Goal: Transaction & Acquisition: Purchase product/service

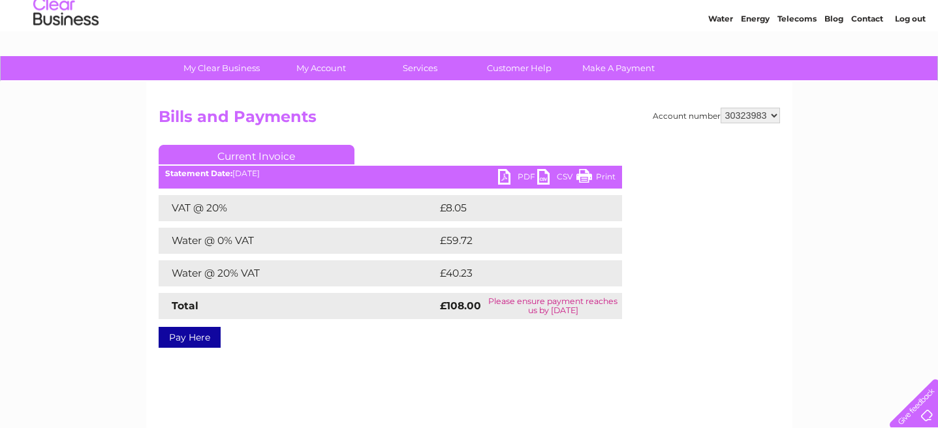
scroll to position [48, 0]
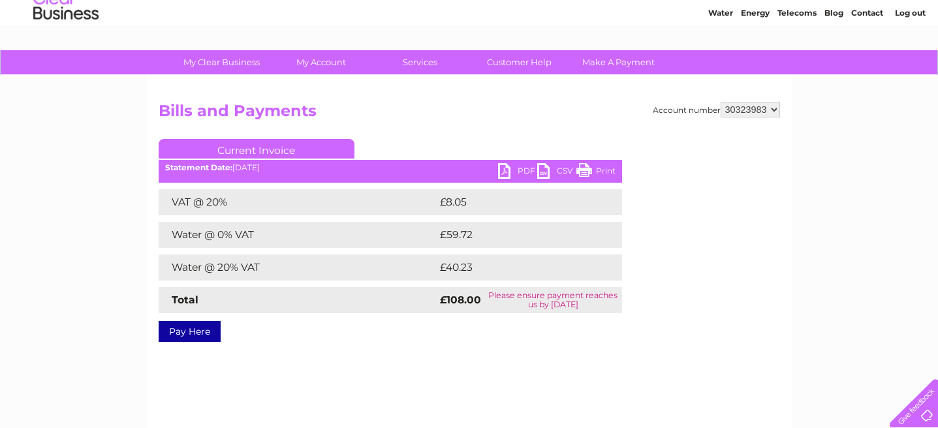
click at [520, 173] on link "PDF" at bounding box center [517, 172] width 39 height 19
click at [187, 336] on link "Pay Here" at bounding box center [190, 331] width 62 height 21
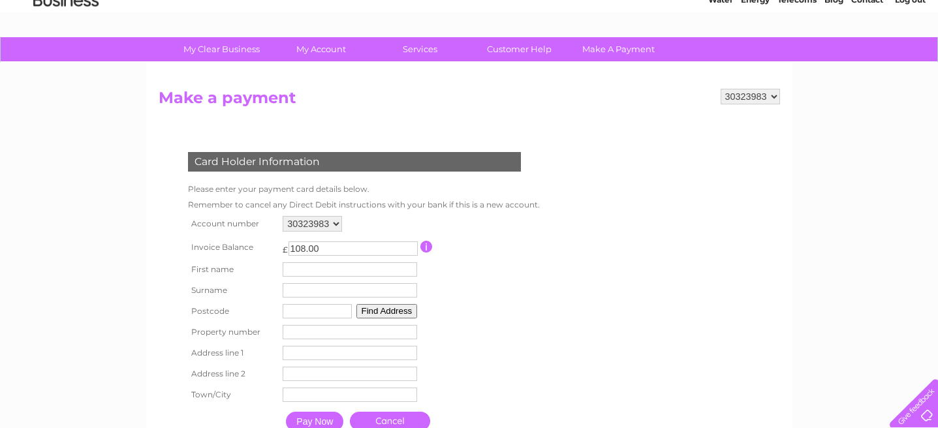
scroll to position [82, 0]
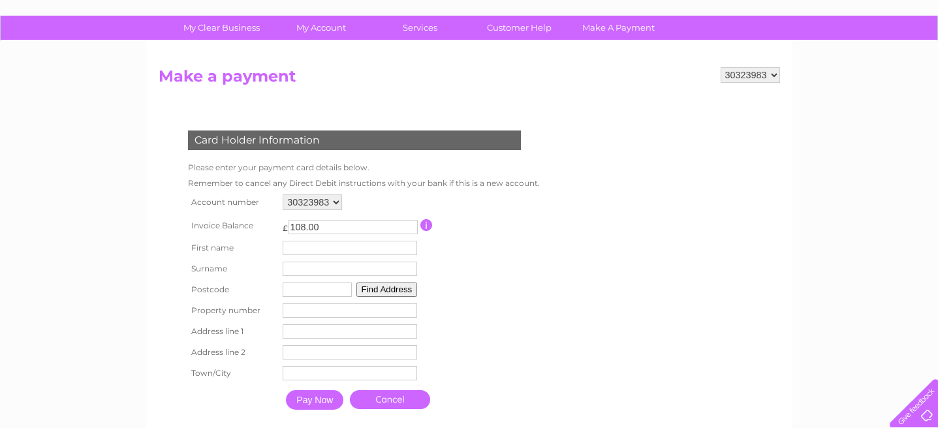
click at [378, 251] on input "text" at bounding box center [350, 248] width 135 height 14
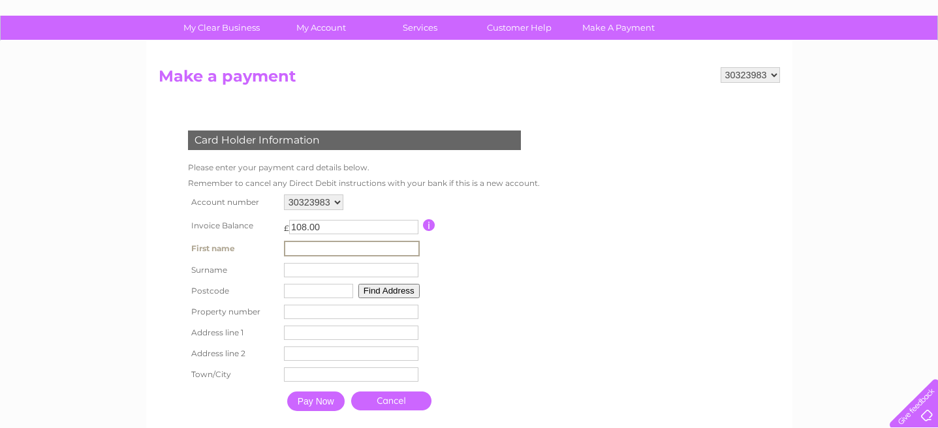
type input "Liam"
type input "Lopez"
type input "PH3 1EP"
type input "20"
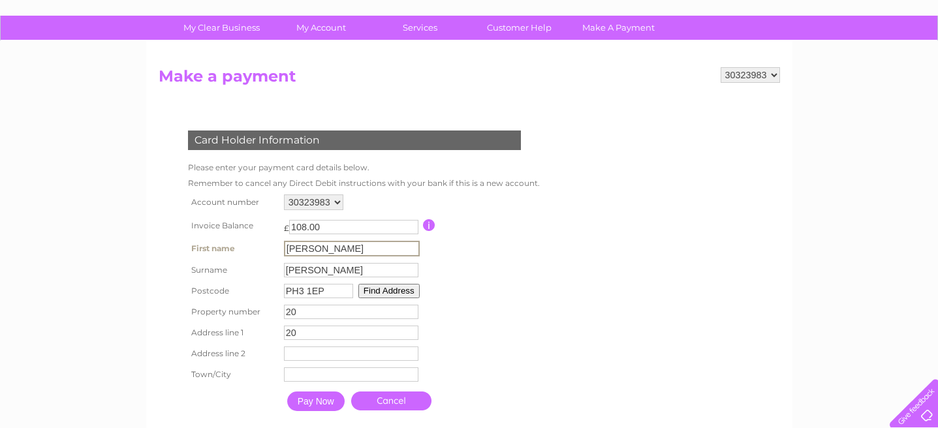
type input "Feus"
type input "AUCHTERARDER"
drag, startPoint x: 345, startPoint y: 335, endPoint x: 248, endPoint y: 336, distance: 97.3
click at [248, 336] on tr "Address line 1 20 Address Line One" at bounding box center [363, 332] width 356 height 22
click at [520, 313] on table "Account number 30323983 Invoice Balance £ 108.00 First name Liam Surname 20" at bounding box center [363, 304] width 356 height 227
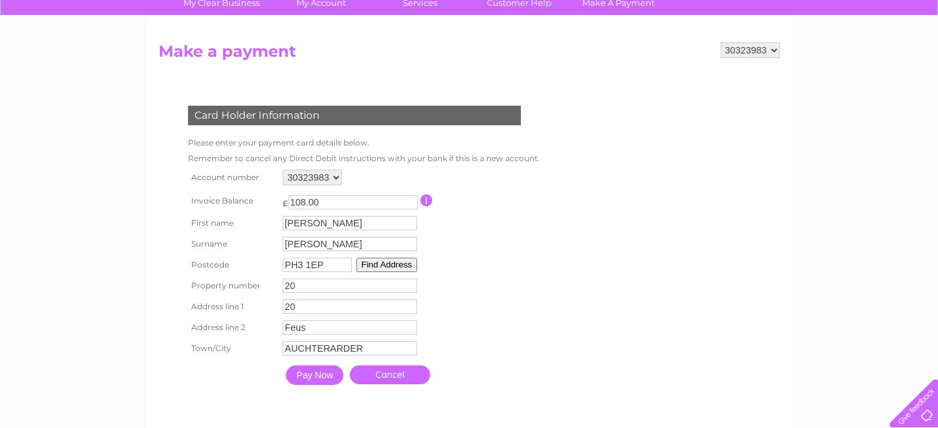
scroll to position [117, 0]
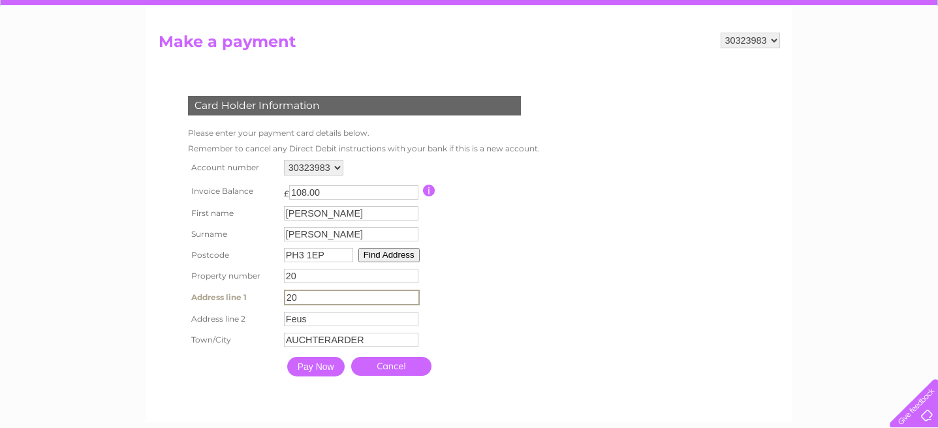
click at [315, 293] on input "20" at bounding box center [352, 298] width 136 height 16
click at [315, 300] on input "20" at bounding box center [352, 298] width 136 height 16
type input "2"
drag, startPoint x: 335, startPoint y: 324, endPoint x: 227, endPoint y: 313, distance: 108.3
click at [227, 313] on tr "Address line 2 Feus Address Line Two" at bounding box center [363, 319] width 356 height 22
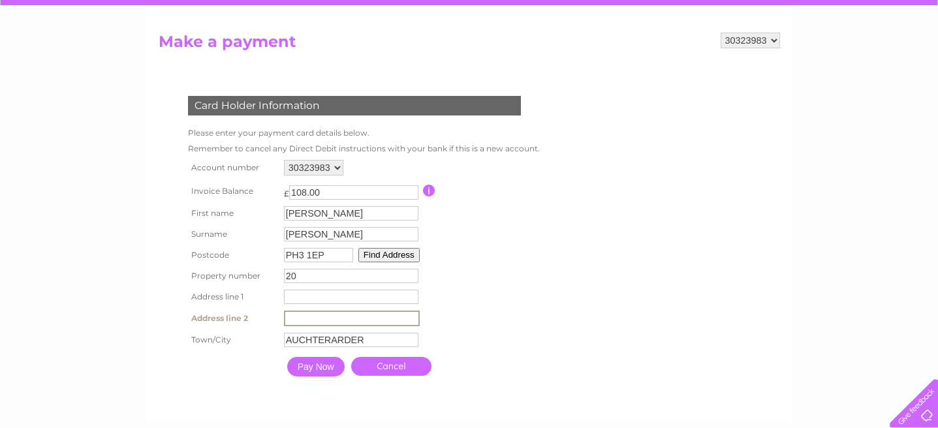
click at [315, 300] on input "text" at bounding box center [351, 297] width 135 height 14
type input "Feus"
click at [550, 361] on div "Card Holder Information Please enter your payment card details below. Remember …" at bounding box center [357, 233] width 397 height 300
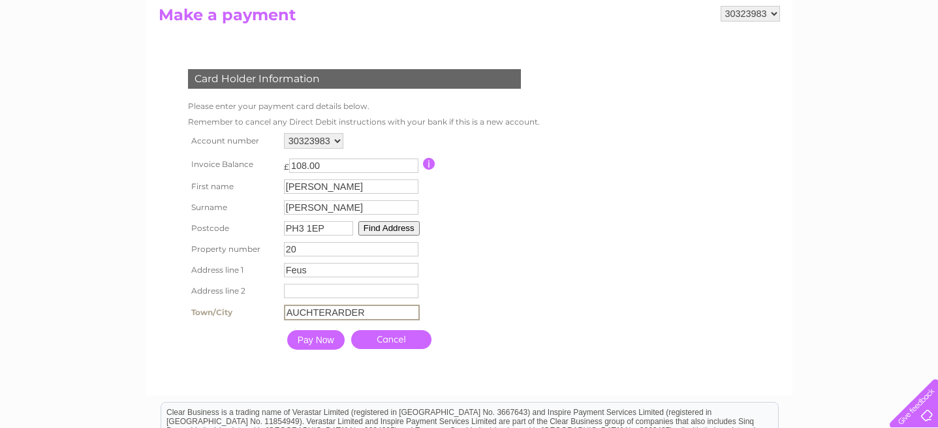
drag, startPoint x: 399, startPoint y: 319, endPoint x: 181, endPoint y: 291, distance: 219.9
click at [181, 291] on div "Card Holder Information Please enter your payment card details below. Remember …" at bounding box center [357, 206] width 397 height 300
type input "Auchterarder"
click at [498, 281] on table "Account number 30323983 Invoice Balance £ 108.00 First name Liam Surname 20" at bounding box center [363, 243] width 356 height 227
click at [330, 344] on input "Pay Now" at bounding box center [314, 339] width 57 height 20
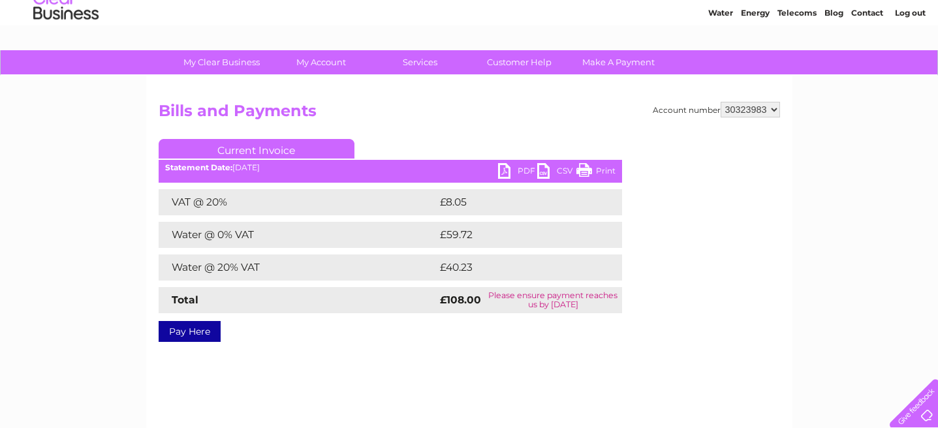
click at [204, 330] on link "Pay Here" at bounding box center [190, 331] width 62 height 21
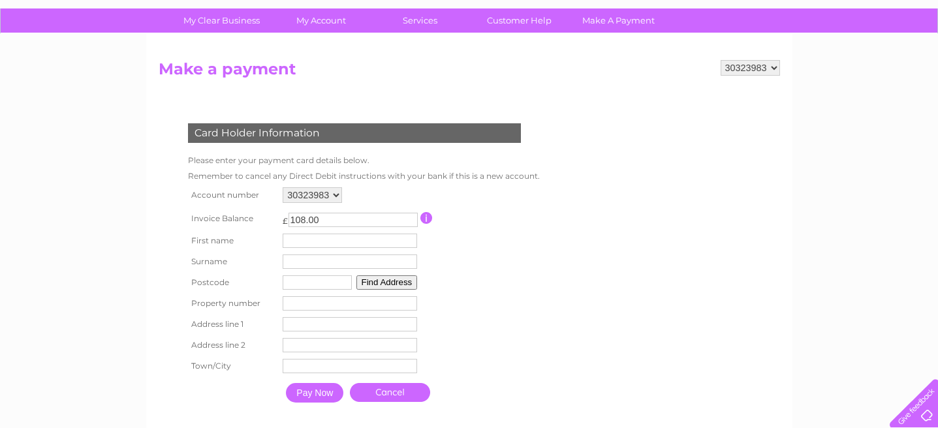
scroll to position [90, 0]
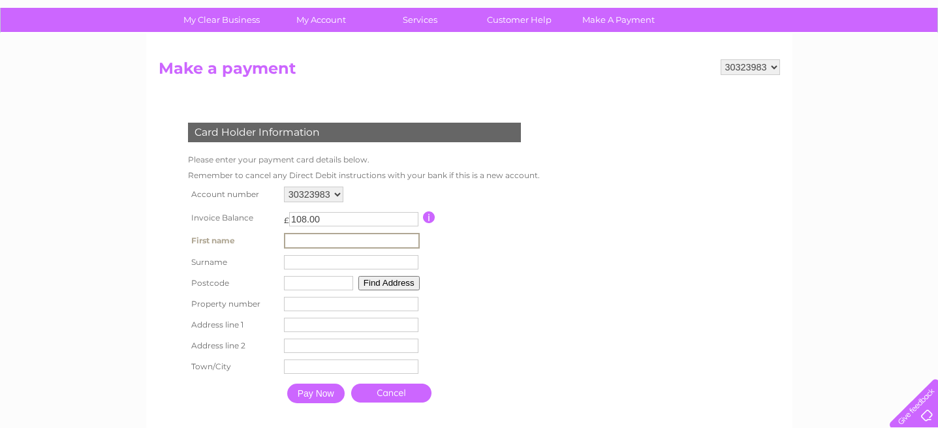
click at [341, 241] on input "text" at bounding box center [352, 241] width 136 height 16
click at [573, 289] on form "30323983 Make a payment Card Holder Information Please enter your payment card …" at bounding box center [470, 247] width 622 height 376
click at [335, 237] on input "text" at bounding box center [350, 240] width 135 height 14
type input "Liam"
click at [323, 268] on input "text" at bounding box center [351, 262] width 135 height 14
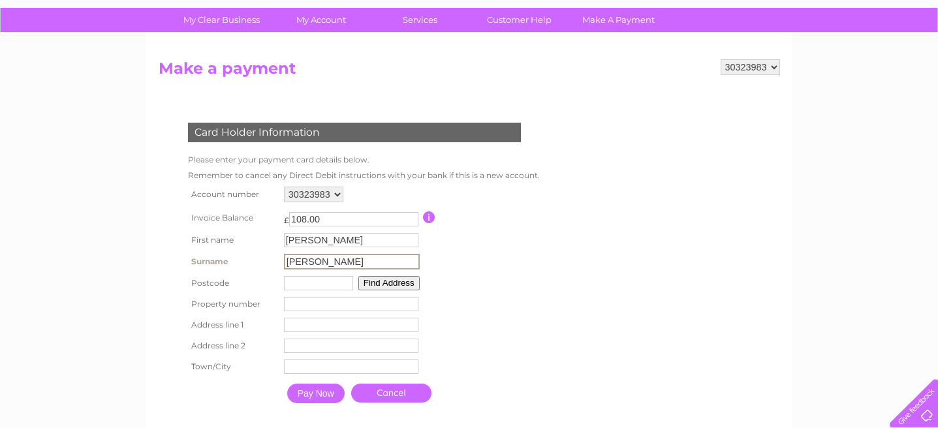
type input "Lopez"
click at [301, 293] on td "Find Address" at bounding box center [350, 282] width 141 height 21
click at [302, 288] on input "text" at bounding box center [317, 282] width 69 height 14
type input "PH7 3AF"
click at [399, 286] on button "Find Address" at bounding box center [387, 282] width 61 height 14
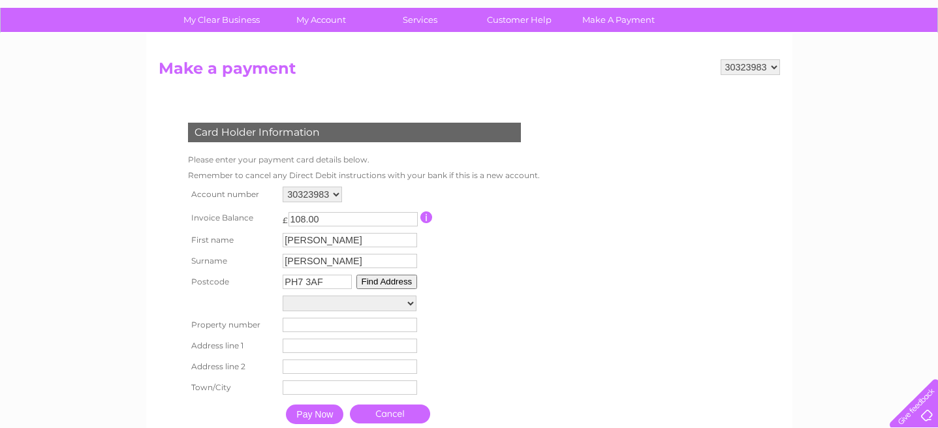
click at [399, 285] on button "Find Address" at bounding box center [387, 282] width 61 height 14
click at [353, 326] on input "number" at bounding box center [350, 325] width 135 height 14
type input "18"
click at [349, 346] on input "text" at bounding box center [352, 347] width 136 height 16
type input "w"
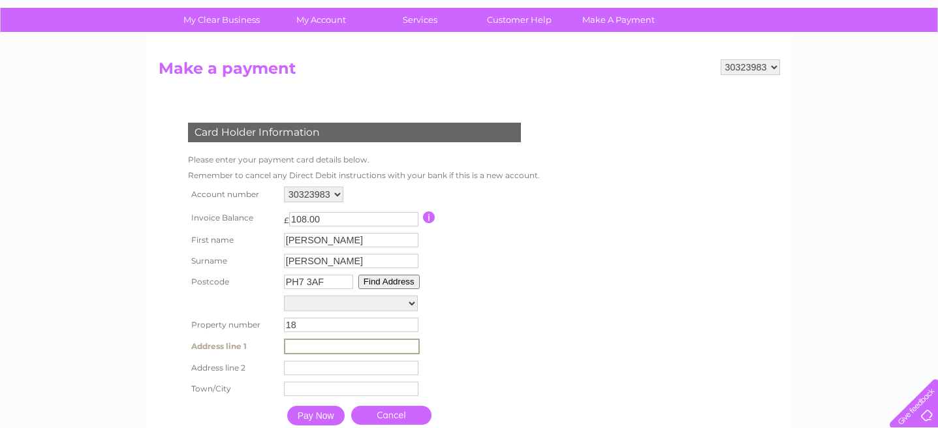
type input "e"
type input "East High Street"
click at [334, 370] on input "text" at bounding box center [352, 368] width 136 height 16
type input "C"
click at [333, 389] on input "text" at bounding box center [352, 389] width 136 height 16
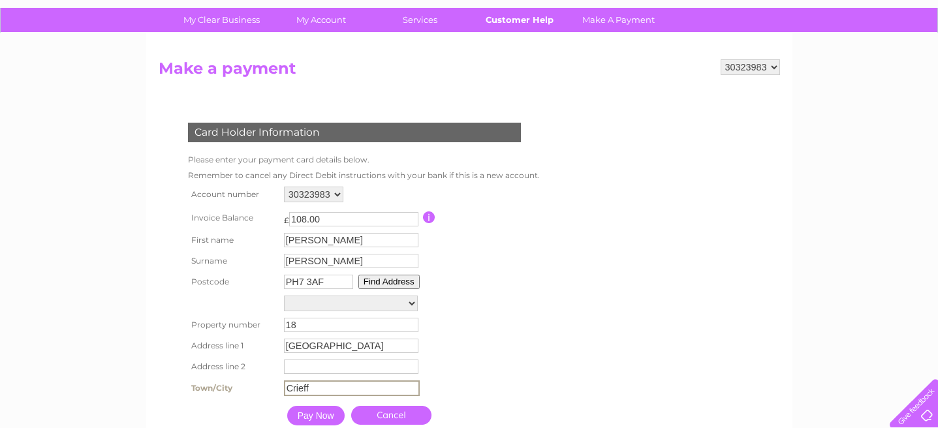
type input "Crieff"
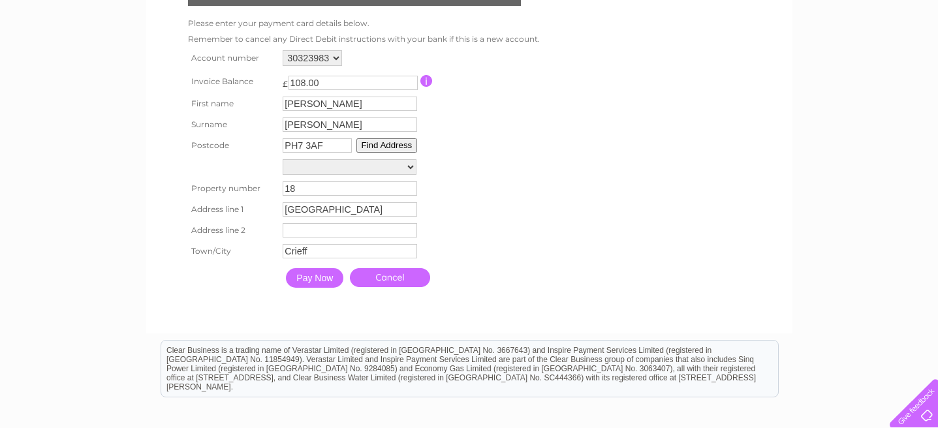
scroll to position [226, 0]
click at [313, 282] on input "Pay Now" at bounding box center [314, 279] width 57 height 20
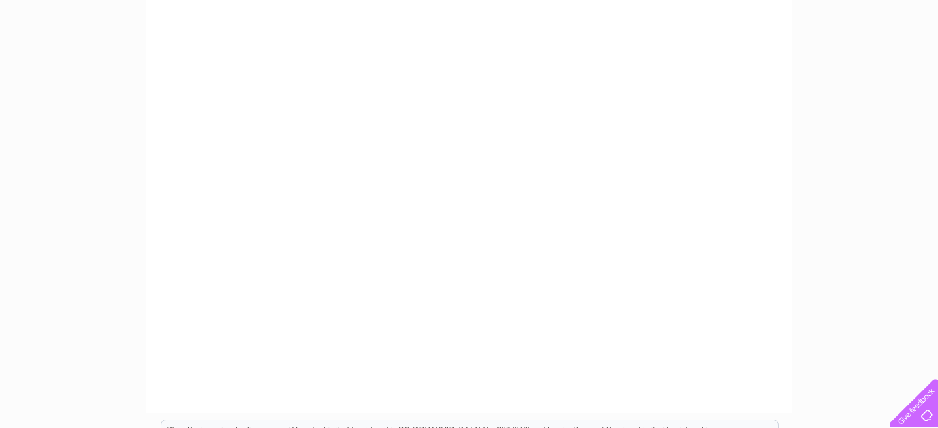
scroll to position [0, 0]
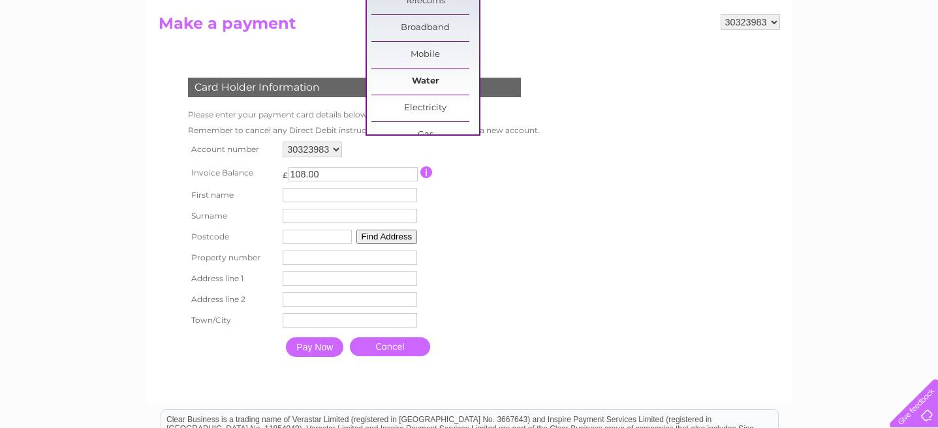
scroll to position [137, 0]
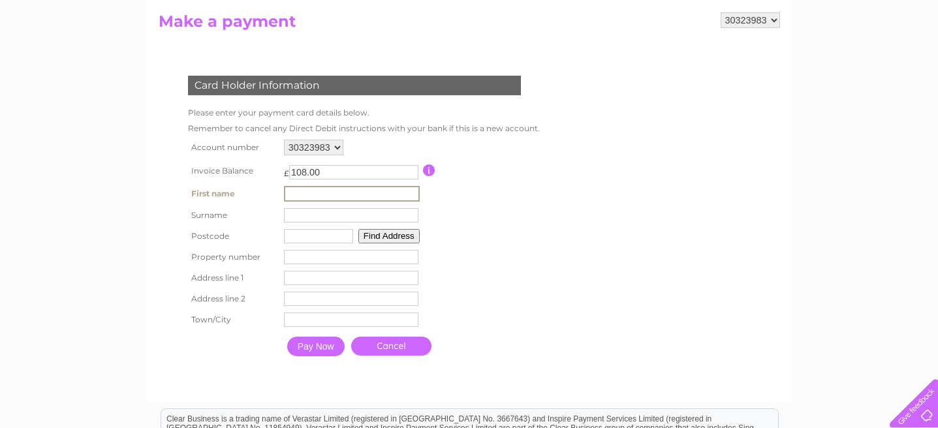
click at [360, 194] on input "text" at bounding box center [352, 194] width 136 height 16
type input "[PERSON_NAME]"
click at [326, 216] on input "text" at bounding box center [351, 215] width 135 height 14
type input "[PERSON_NAME]"
click at [298, 237] on input "text" at bounding box center [318, 236] width 69 height 14
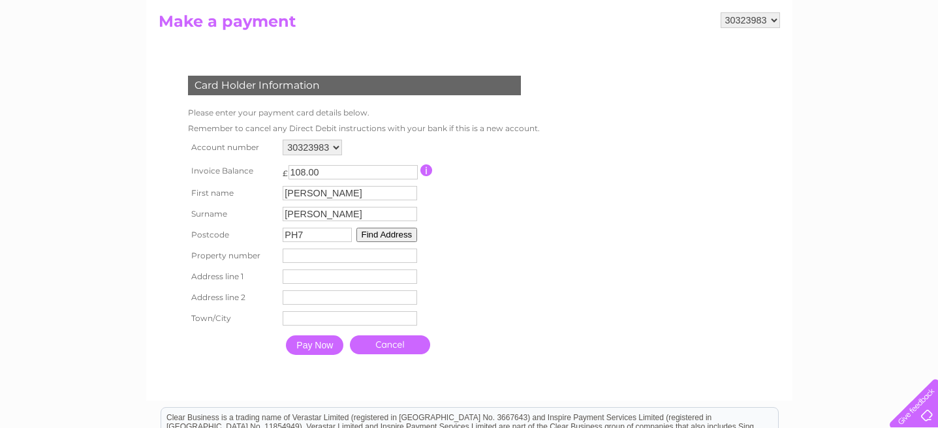
type input "PH7 3AF"
click at [335, 259] on input "number" at bounding box center [350, 256] width 135 height 14
type input "18"
click at [340, 278] on input "text" at bounding box center [350, 277] width 135 height 14
type input "[GEOGRAPHIC_DATA]"
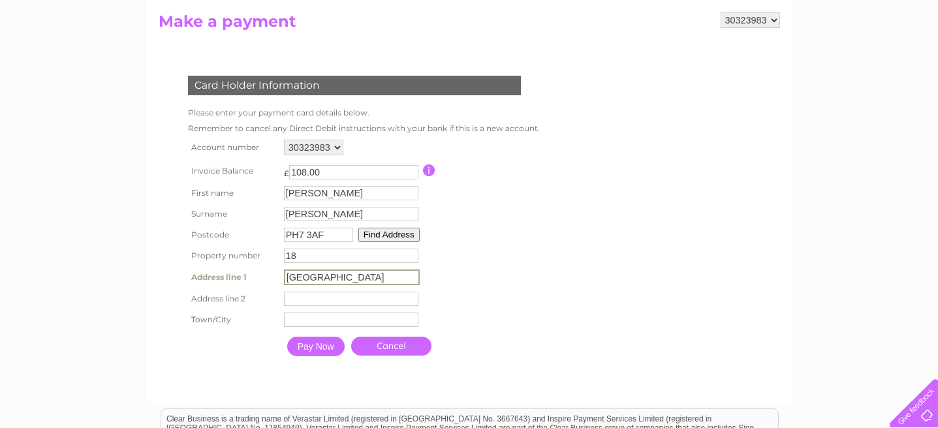
click at [384, 305] on input "text" at bounding box center [351, 299] width 135 height 14
type input "C"
click at [387, 319] on input "text" at bounding box center [351, 320] width 135 height 14
type input "Crieff"
click at [507, 301] on table "Account number 30323983 Invoice Balance £ 108.00 First name [PERSON_NAME] 18" at bounding box center [363, 249] width 356 height 227
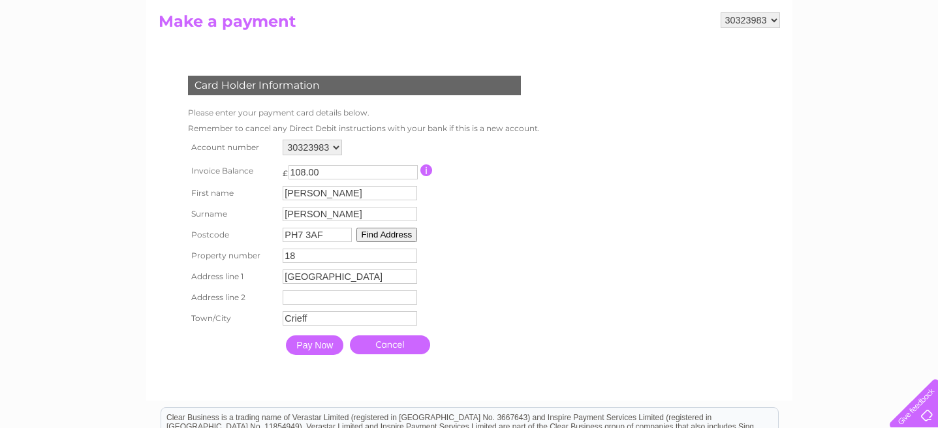
click at [325, 347] on input "Pay Now" at bounding box center [314, 346] width 57 height 20
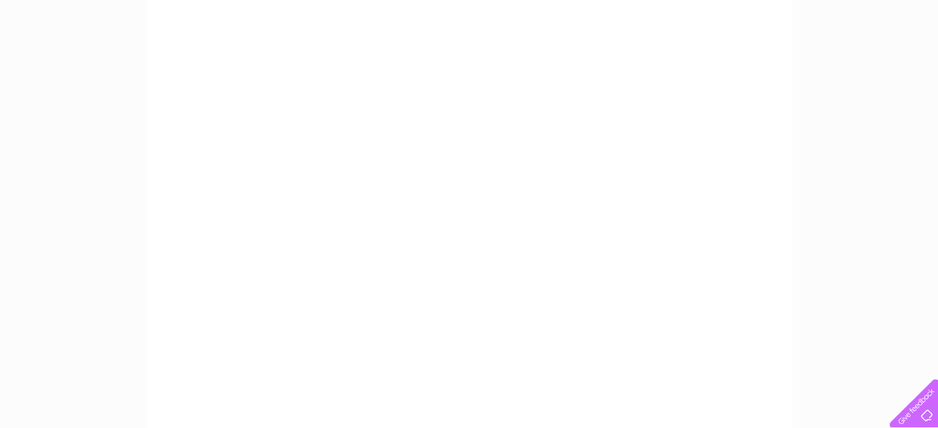
scroll to position [0, 0]
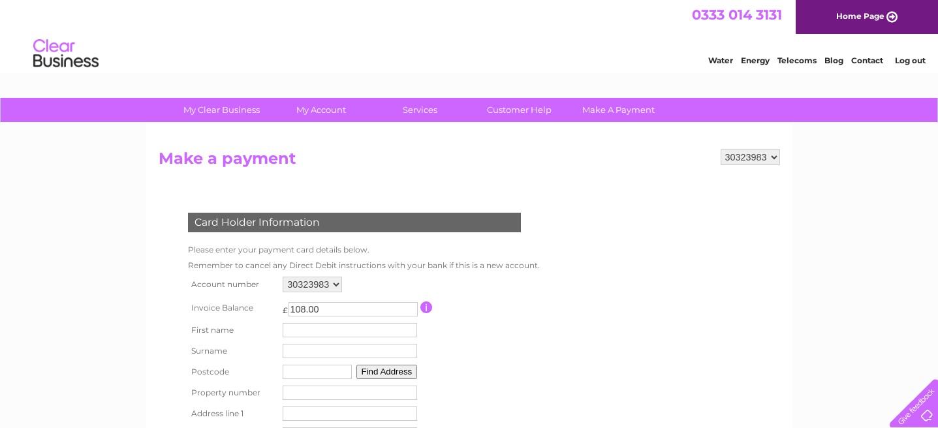
click at [530, 41] on div "Water Energy Telecoms Blog Contact Log out" at bounding box center [469, 55] width 938 height 42
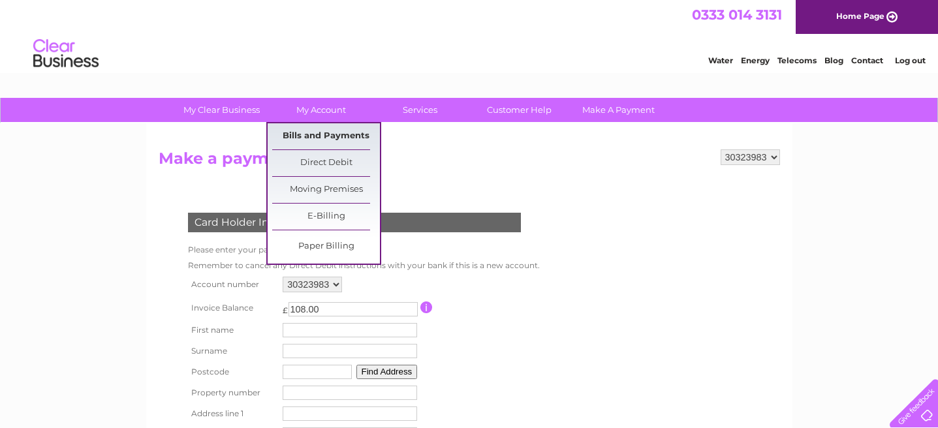
click at [327, 131] on link "Bills and Payments" at bounding box center [326, 136] width 108 height 26
